Goal: Information Seeking & Learning: Understand process/instructions

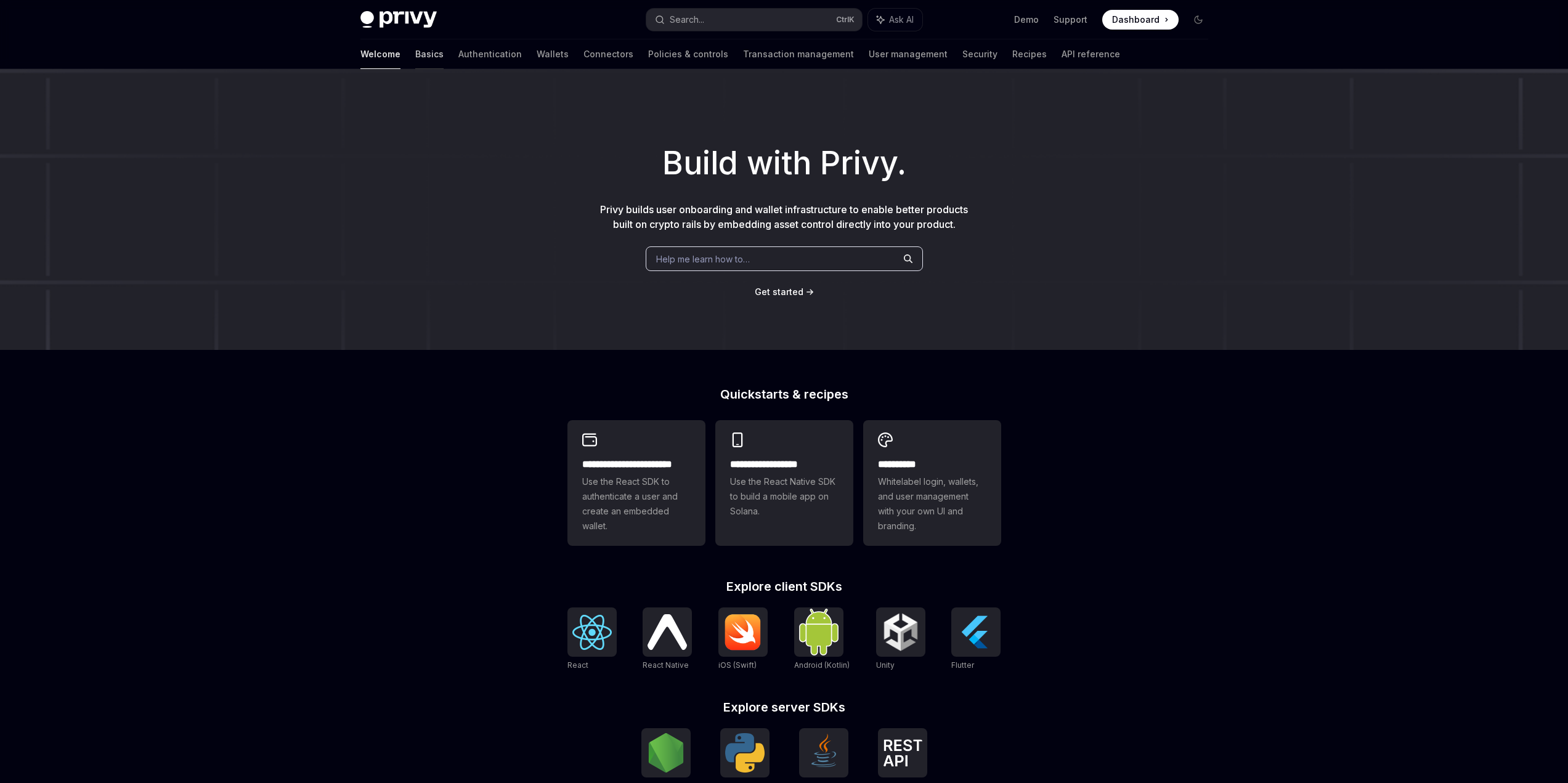
drag, startPoint x: 370, startPoint y: 309, endPoint x: 366, endPoint y: 48, distance: 261.0
click at [415, 48] on link "Basics" at bounding box center [430, 54] width 28 height 30
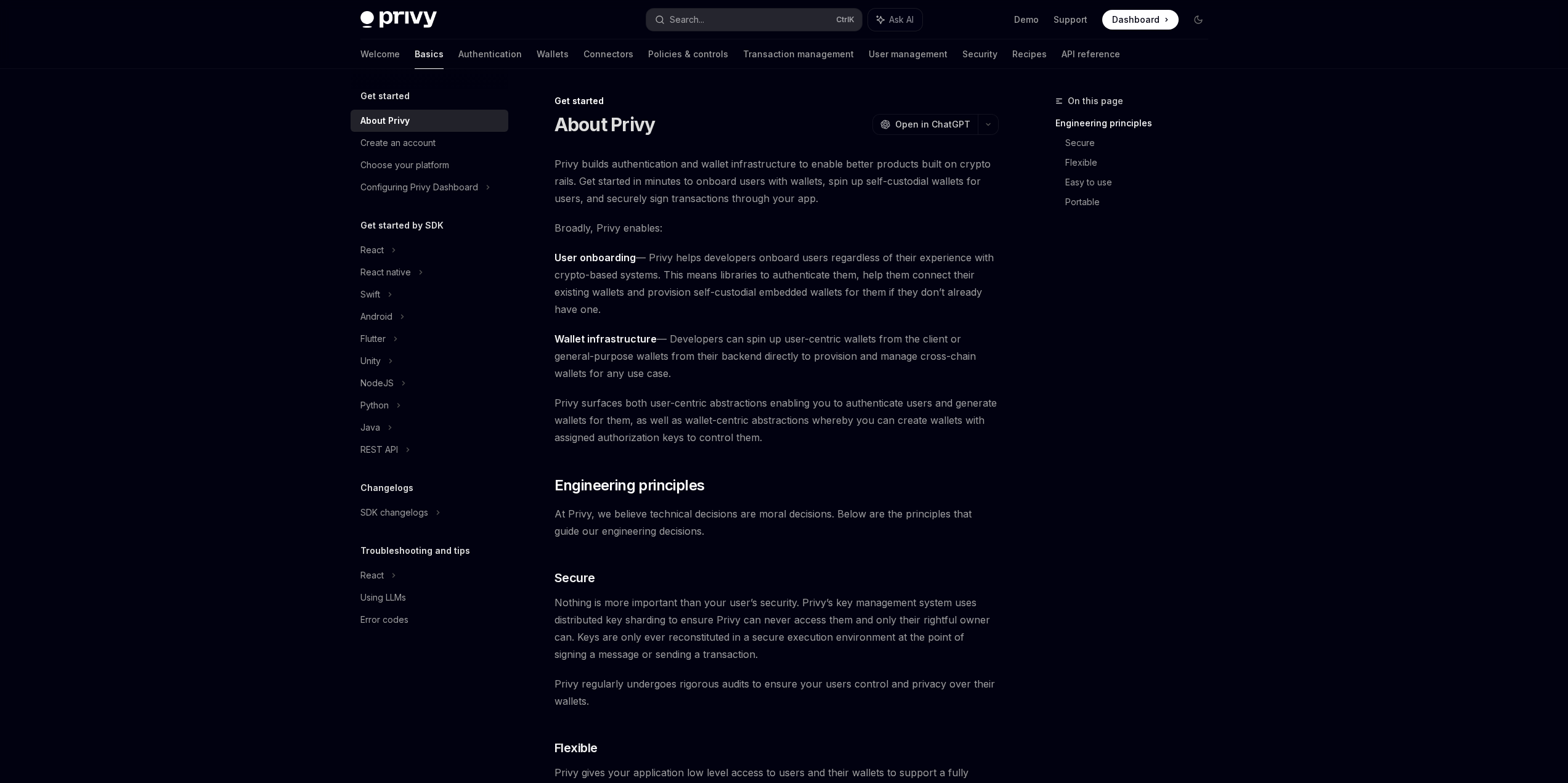
click at [415, 52] on link "Basics" at bounding box center [429, 54] width 29 height 30
click at [375, 424] on div "Java" at bounding box center [370, 427] width 19 height 15
type textarea "*"
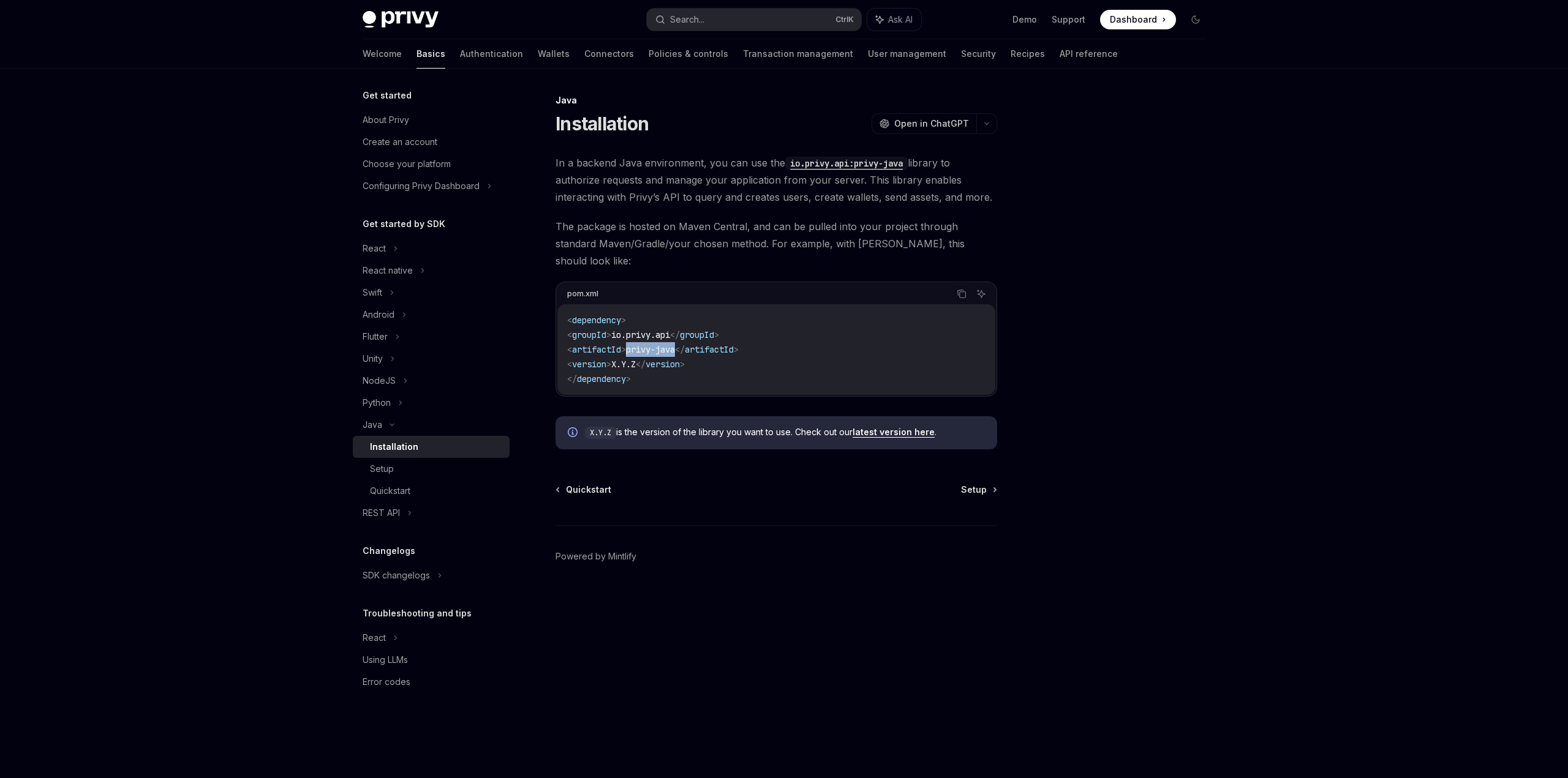
drag, startPoint x: 648, startPoint y: 332, endPoint x: 702, endPoint y: 331, distance: 54.0
click at [702, 344] on span "< artifactId > privy-java </ artifactId >" at bounding box center [653, 349] width 172 height 11
copy span "privy-java"
click at [394, 16] on img at bounding box center [400, 19] width 76 height 17
type textarea "*"
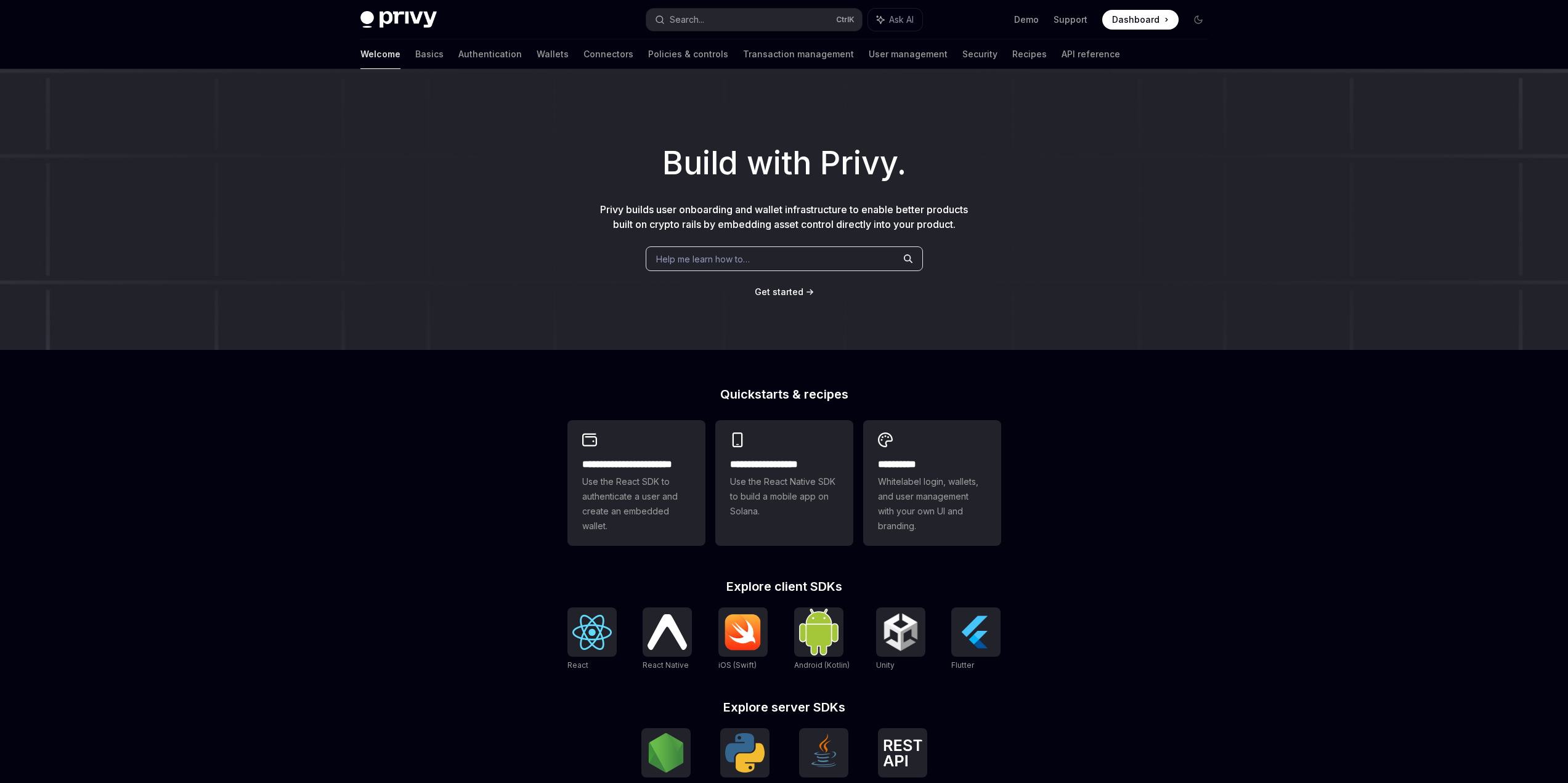
click at [1149, 18] on span "Dashboard" at bounding box center [1136, 19] width 48 height 13
